Goal: Check status: Check status

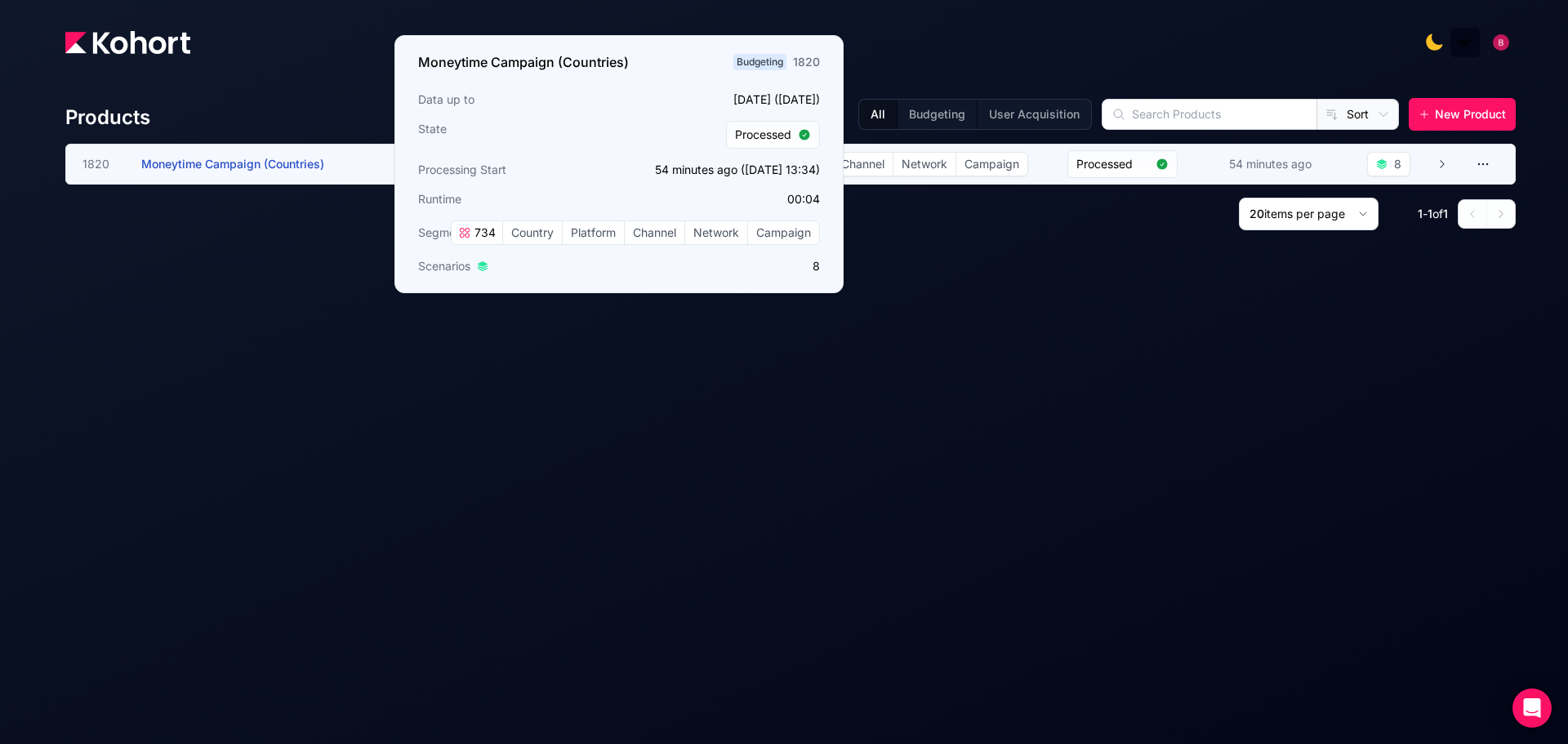
click at [261, 163] on span "Moneytime Campaign (Countries)" at bounding box center [233, 164] width 183 height 14
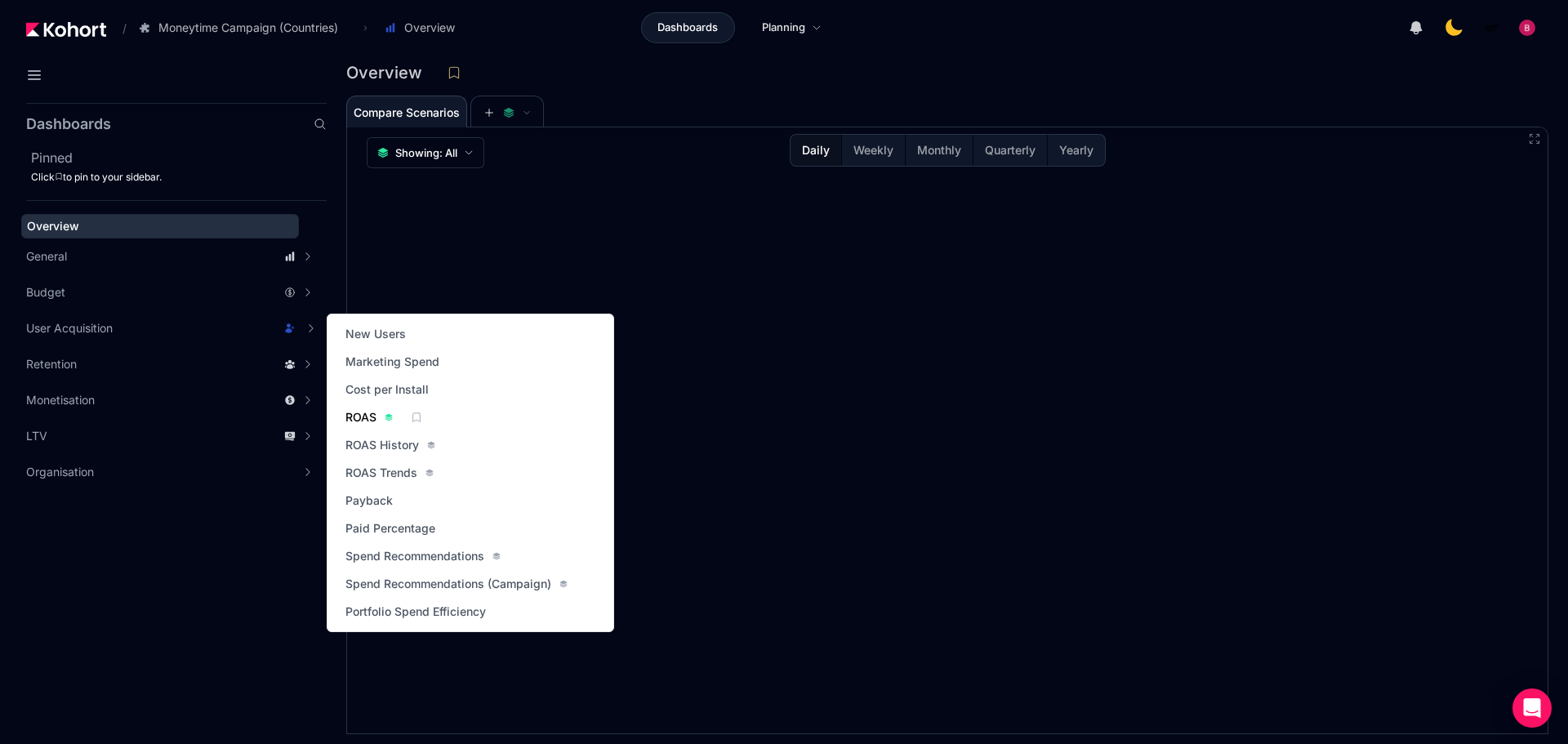
click at [367, 418] on span "ROAS" at bounding box center [361, 418] width 31 height 17
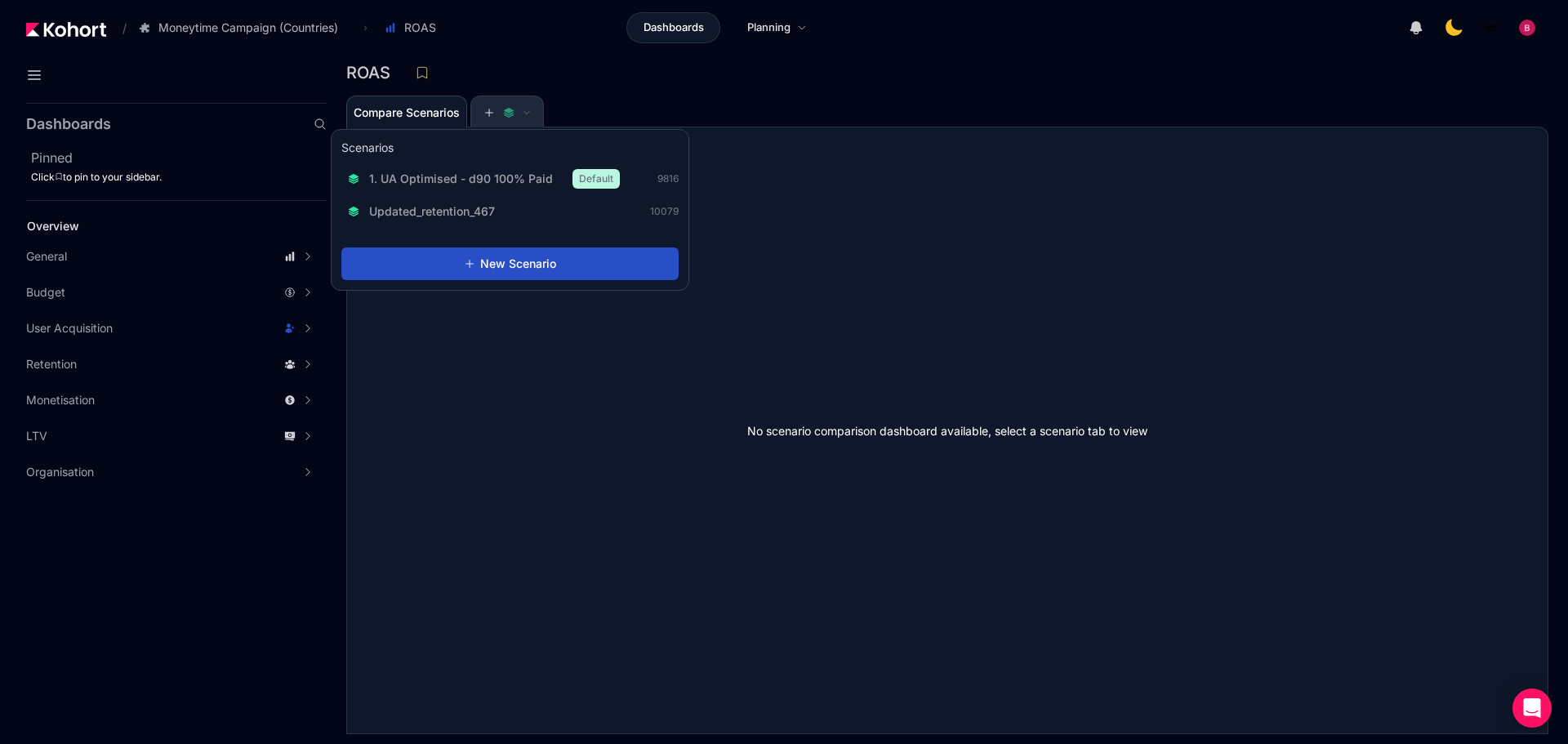
click at [530, 112] on icon at bounding box center [527, 113] width 8 height 8
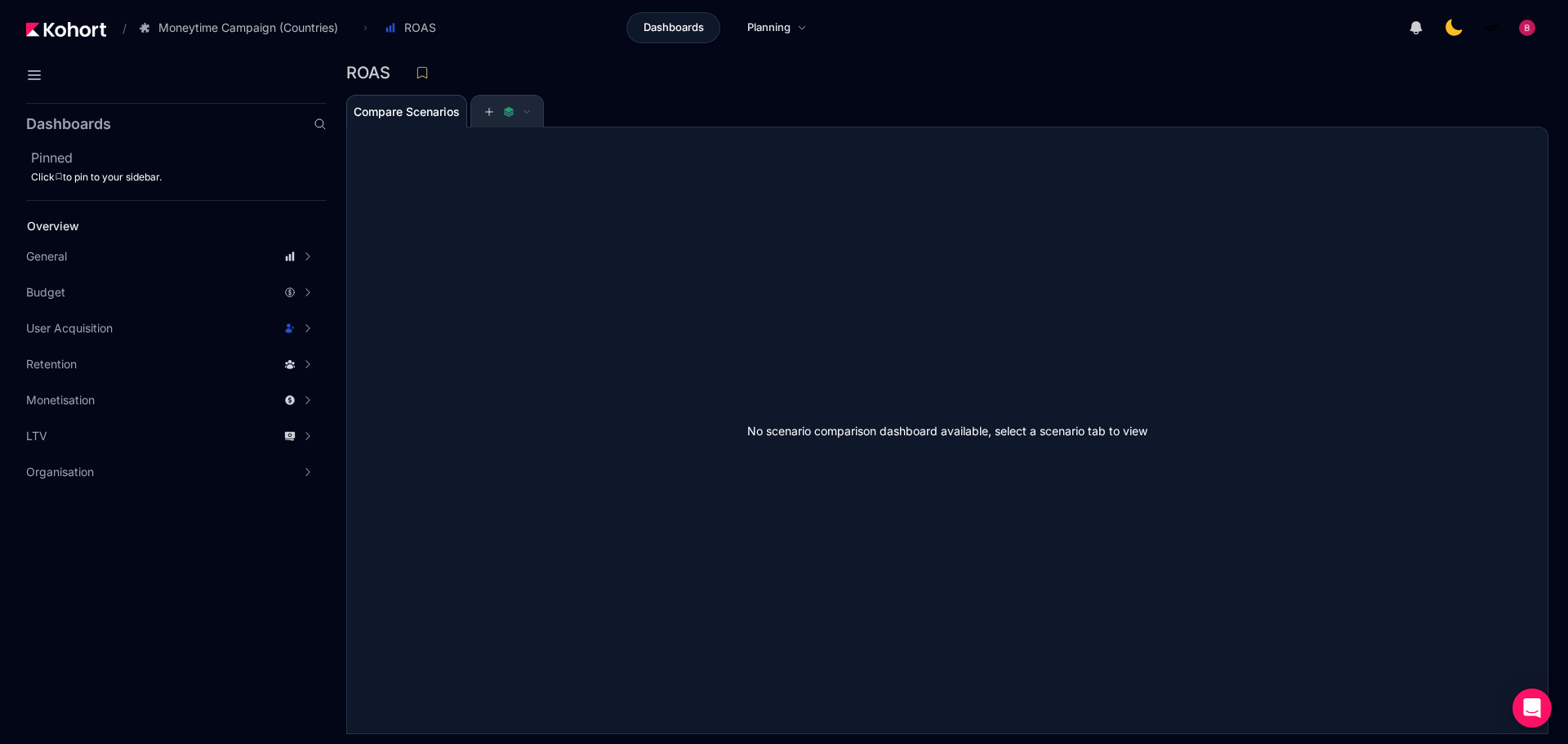
click at [536, 106] on span at bounding box center [507, 111] width 72 height 32
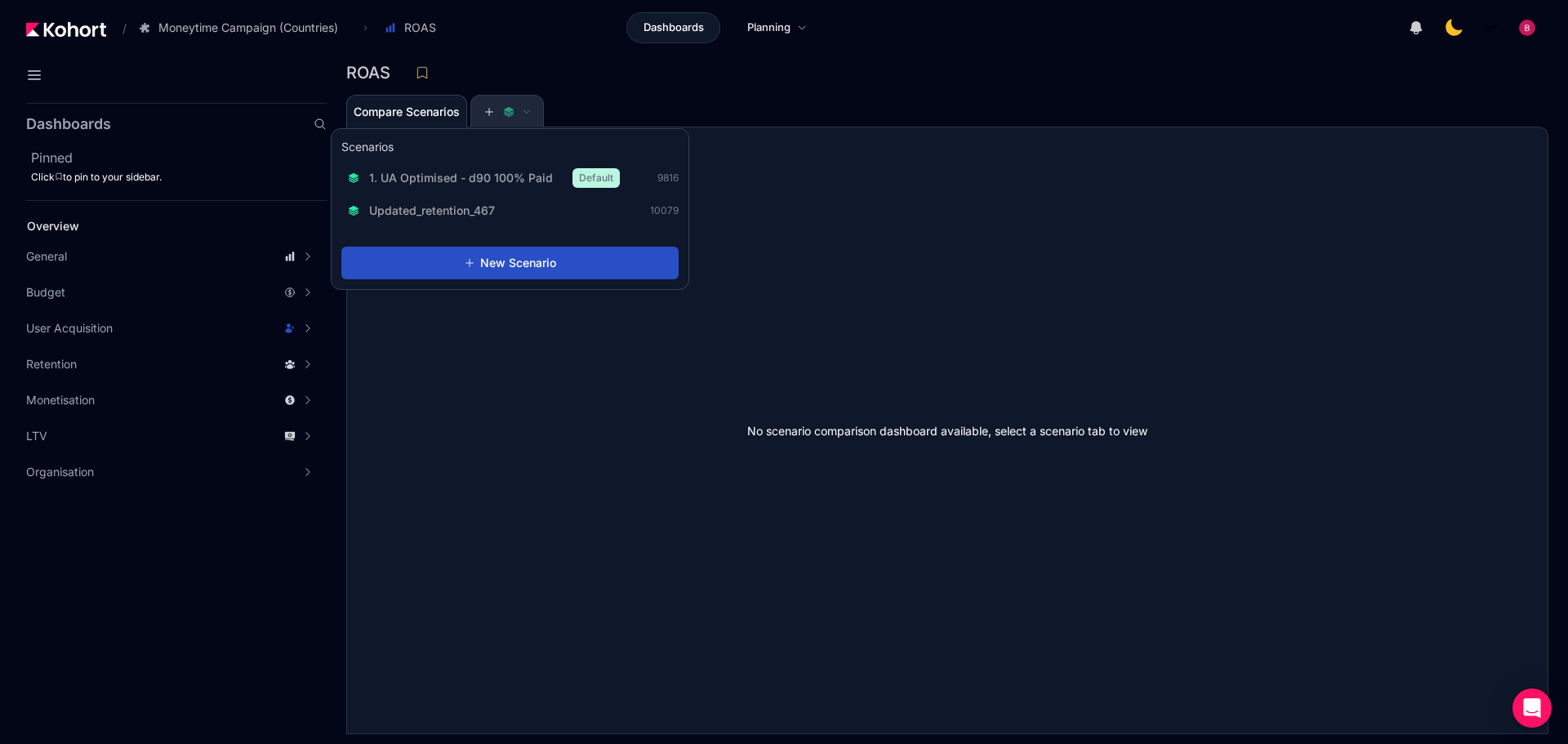
click at [523, 118] on button at bounding box center [506, 111] width 49 height 32
click at [537, 109] on span at bounding box center [507, 111] width 72 height 32
click at [494, 171] on span "1. UA Optimised - d90 100% Paid" at bounding box center [460, 178] width 184 height 17
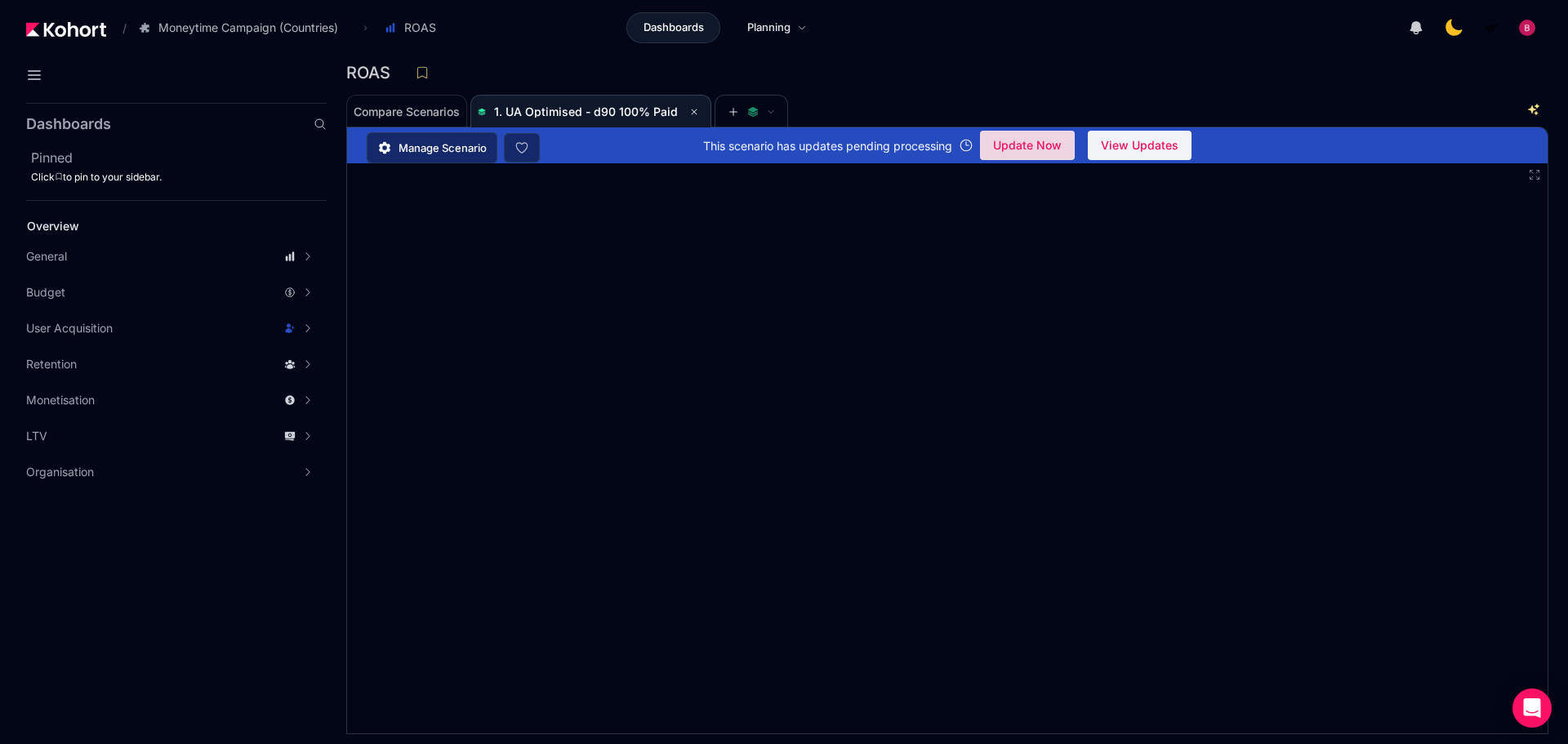
click at [1041, 144] on span "Update Now" at bounding box center [1027, 145] width 68 height 25
